Goal: Information Seeking & Learning: Learn about a topic

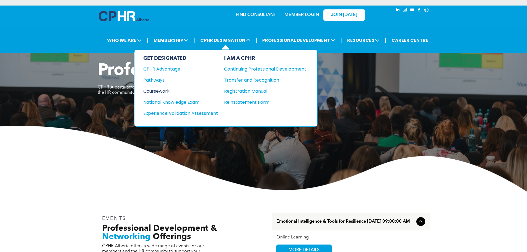
click at [166, 93] on div "Coursework" at bounding box center [176, 91] width 67 height 7
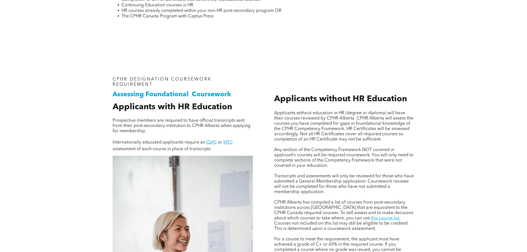
scroll to position [221, 0]
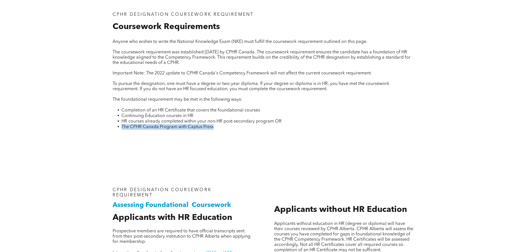
drag, startPoint x: 216, startPoint y: 126, endPoint x: 122, endPoint y: 127, distance: 94.5
click at [122, 127] on li "The CPHR Canada Program with Captus Press" at bounding box center [267, 127] width 293 height 6
drag, startPoint x: 192, startPoint y: 134, endPoint x: 195, endPoint y: 132, distance: 3.2
click at [193, 133] on p at bounding box center [264, 133] width 302 height 7
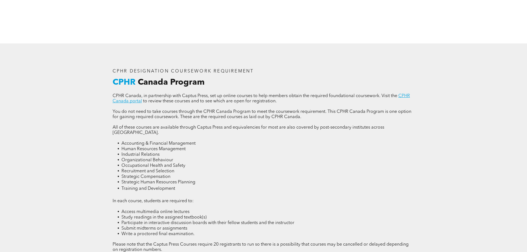
scroll to position [719, 0]
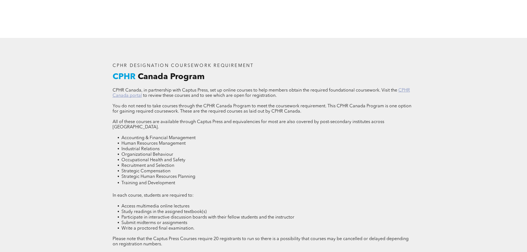
click at [401, 88] on link "CPHR Canada portal" at bounding box center [261, 93] width 297 height 10
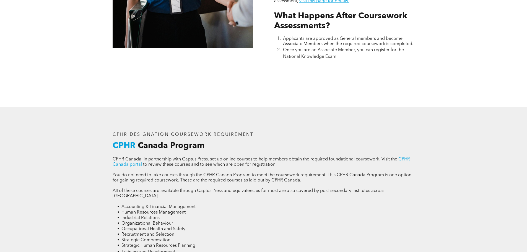
scroll to position [746, 0]
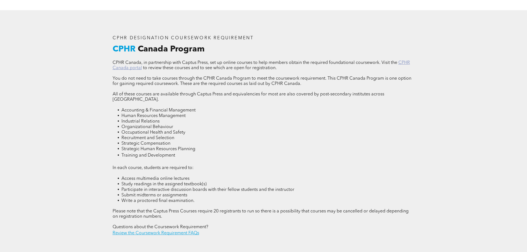
click at [404, 61] on link "CPHR Canada portal" at bounding box center [261, 66] width 297 height 10
